Goal: Information Seeking & Learning: Find specific fact

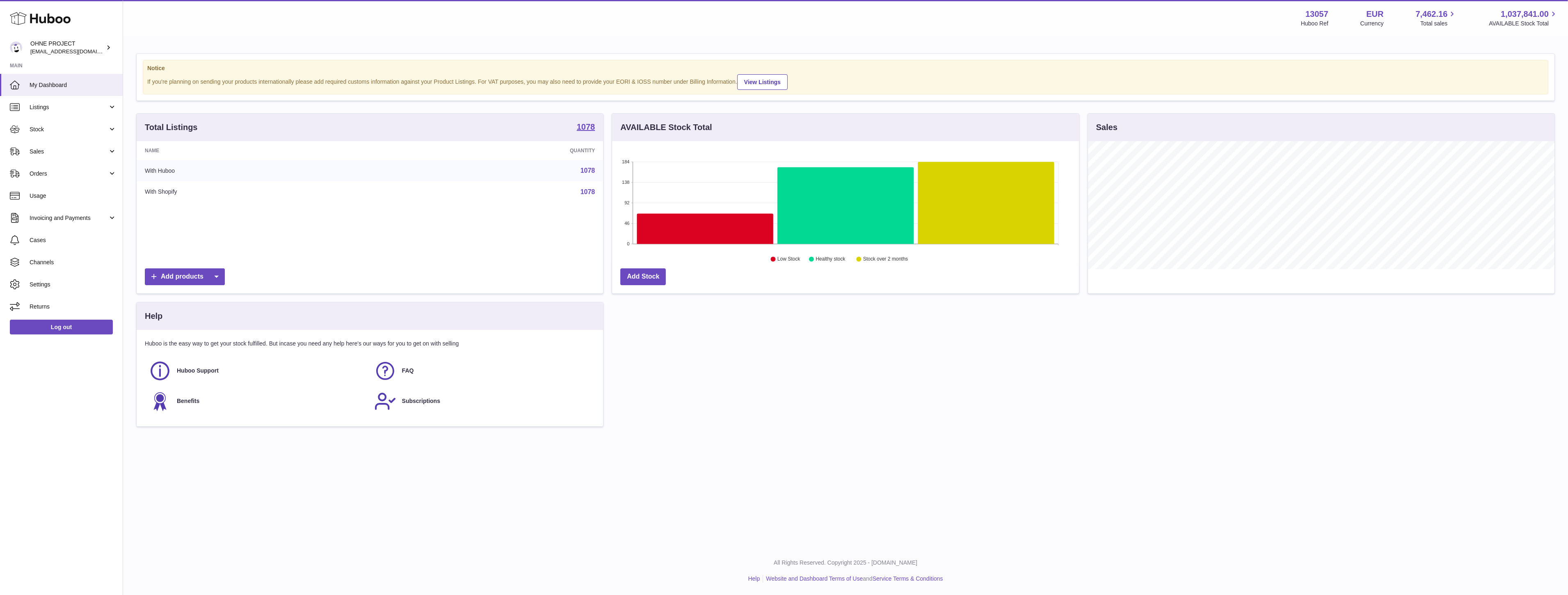
scroll to position [128, 466]
click at [44, 158] on link "Sales" at bounding box center [61, 152] width 123 height 22
click at [50, 171] on span "Sales" at bounding box center [73, 172] width 87 height 8
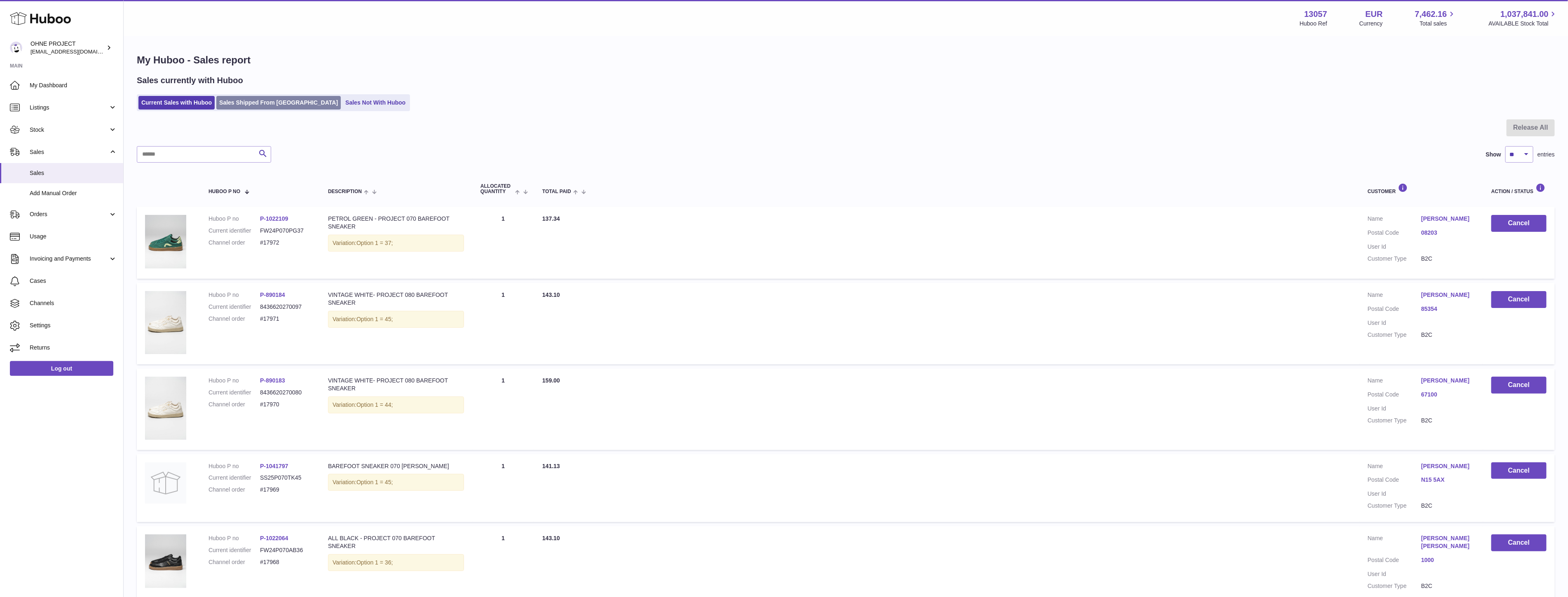
click at [247, 107] on link "Sales Shipped From [GEOGRAPHIC_DATA]" at bounding box center [279, 103] width 125 height 13
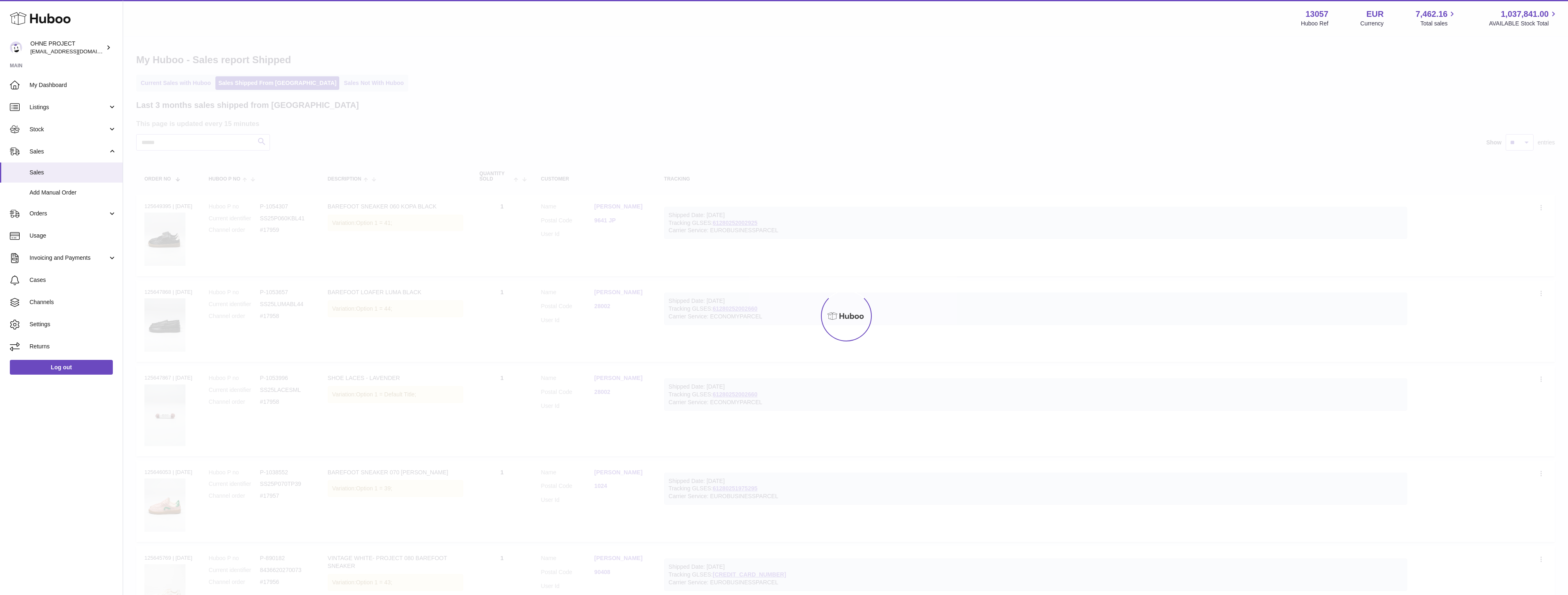
click at [229, 108] on div at bounding box center [845, 316] width 1445 height 558
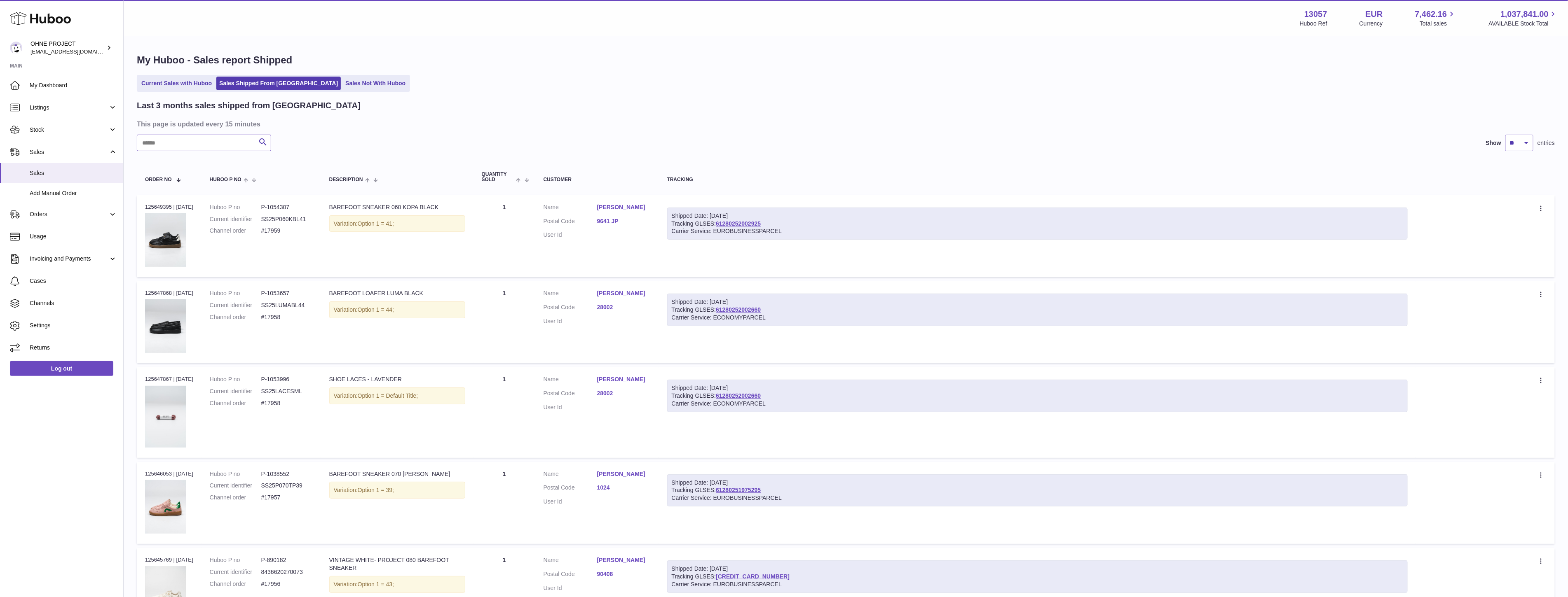
click at [180, 147] on input "text" at bounding box center [204, 142] width 134 height 16
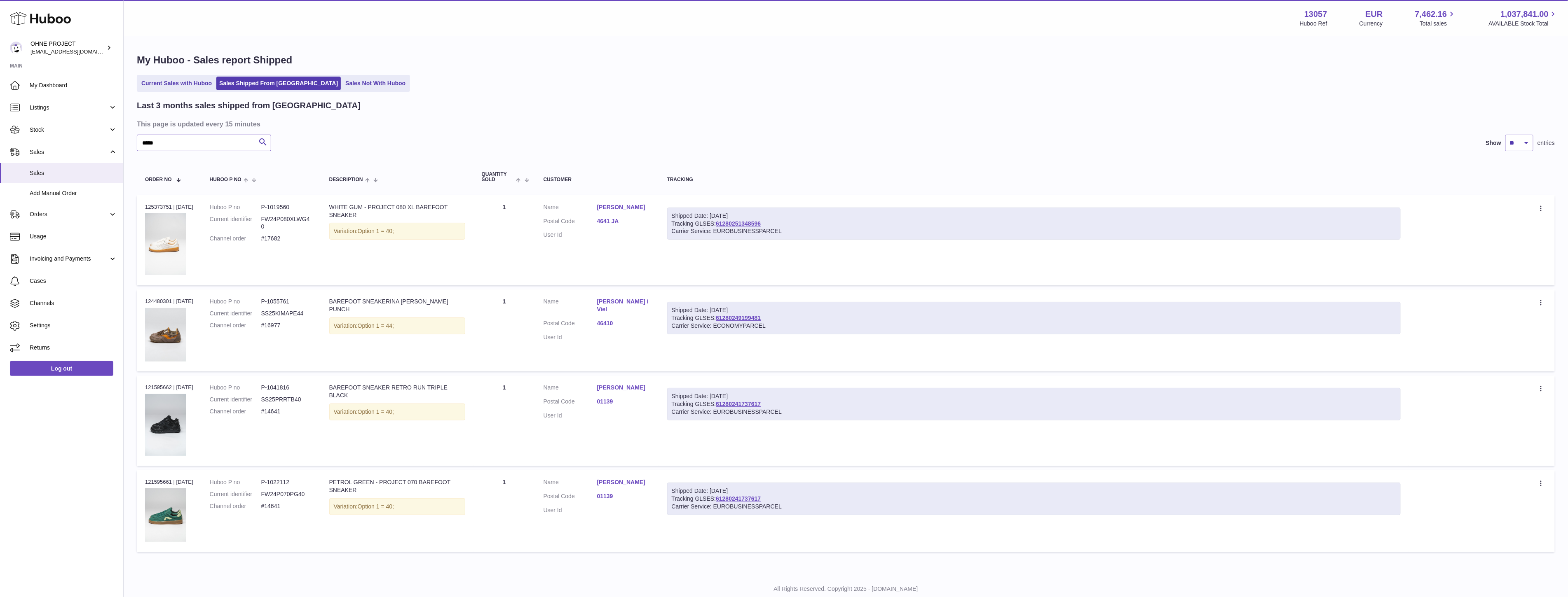
click at [185, 145] on input "****" at bounding box center [204, 142] width 134 height 16
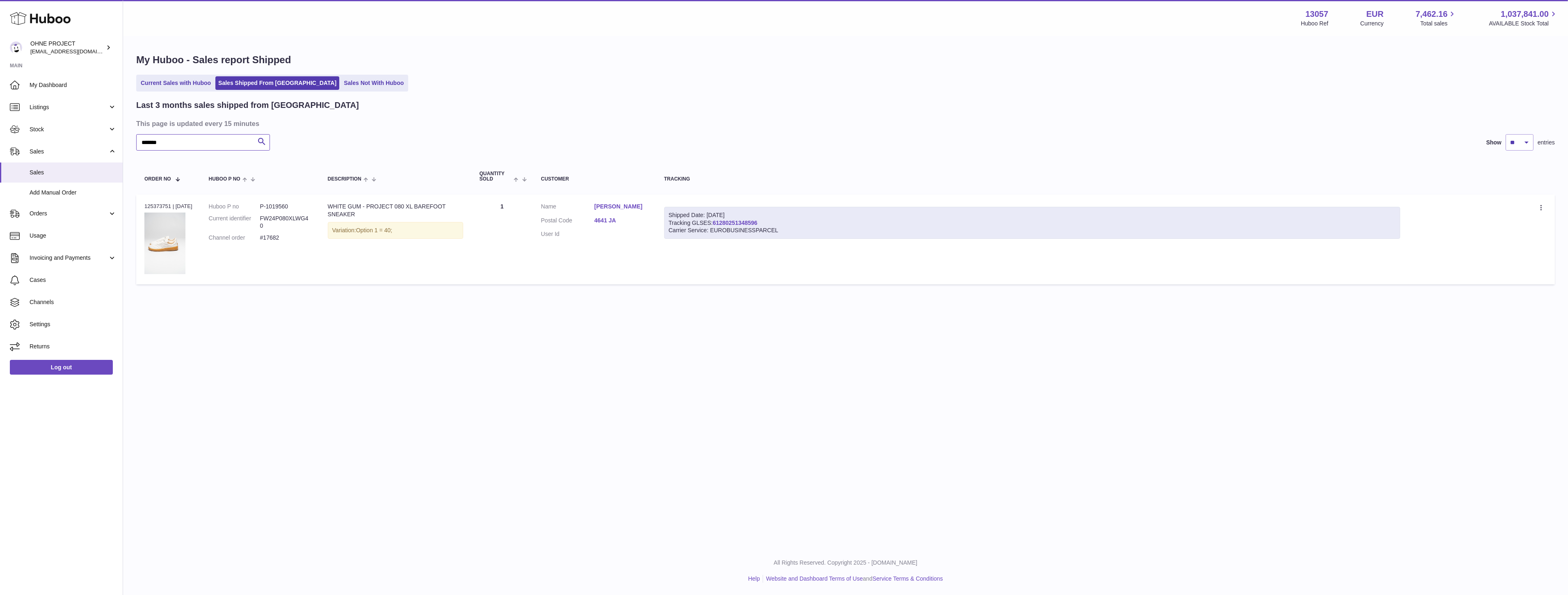
type input "*******"
click at [742, 222] on link "61280251348596" at bounding box center [735, 223] width 44 height 7
drag, startPoint x: 607, startPoint y: 206, endPoint x: 600, endPoint y: 186, distance: 21.2
click at [600, 186] on th "Customer" at bounding box center [595, 177] width 123 height 27
drag, startPoint x: 596, startPoint y: 206, endPoint x: 637, endPoint y: 213, distance: 41.6
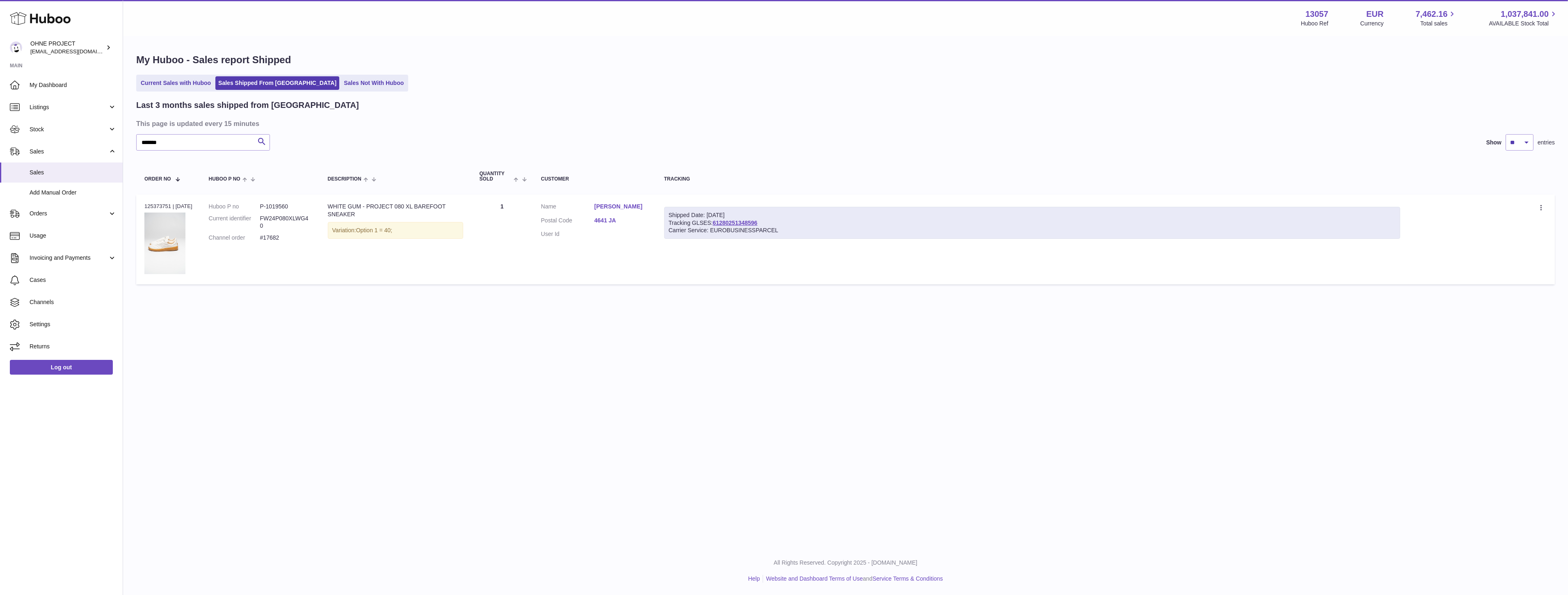
click at [637, 213] on dl "Customer Name Anne Beuken Postal Code 4641 JA User Id" at bounding box center [594, 222] width 107 height 40
copy dl "Anne Beuken"
